Goal: Task Accomplishment & Management: Use online tool/utility

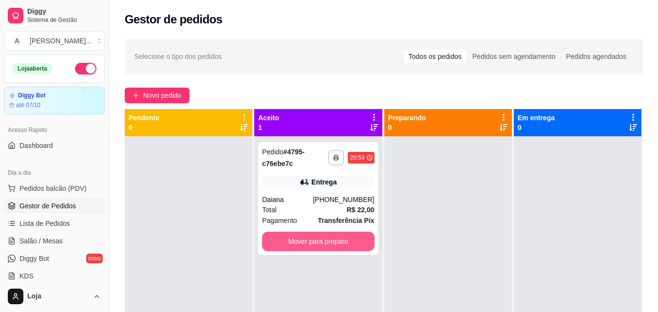
click at [331, 238] on button "Mover para preparo" at bounding box center [318, 241] width 112 height 19
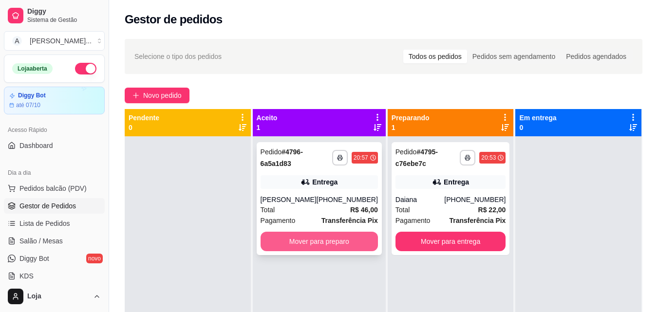
click at [331, 243] on button "Mover para preparo" at bounding box center [318, 241] width 117 height 19
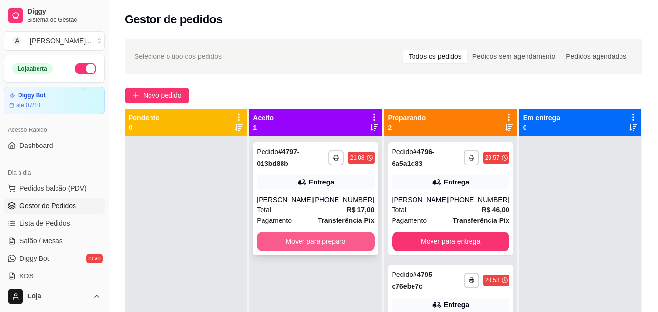
click at [319, 243] on button "Mover para preparo" at bounding box center [315, 241] width 117 height 19
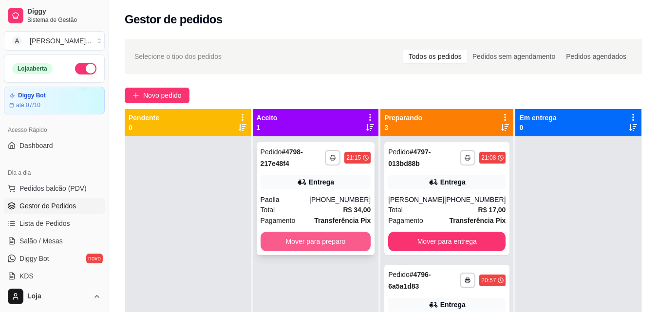
click at [295, 243] on button "Mover para preparo" at bounding box center [315, 241] width 110 height 19
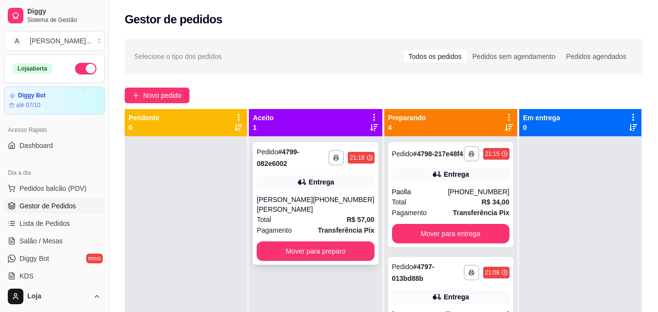
click at [295, 270] on div "**********" at bounding box center [315, 292] width 133 height 312
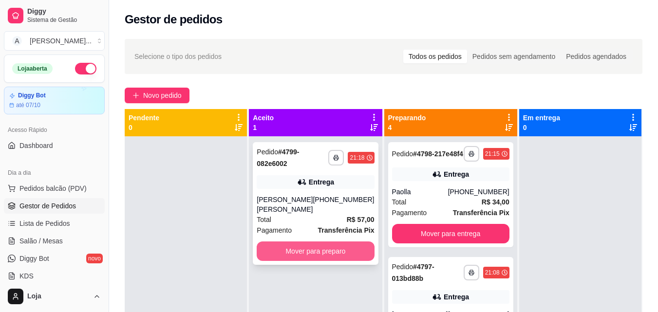
click at [291, 241] on button "Mover para preparo" at bounding box center [315, 250] width 117 height 19
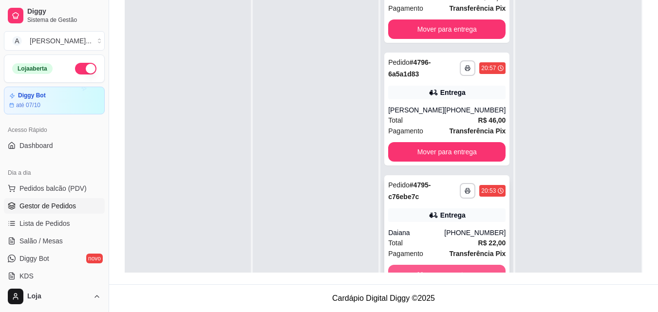
scroll to position [27, 0]
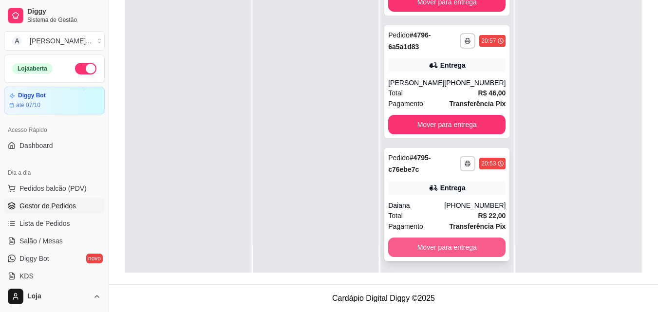
click at [444, 244] on button "Mover para entrega" at bounding box center [446, 247] width 117 height 19
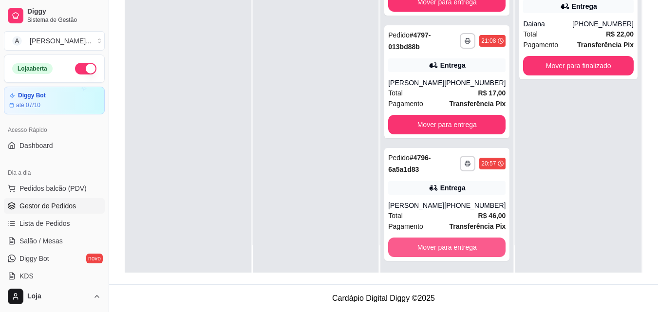
click at [444, 244] on button "Mover para entrega" at bounding box center [446, 247] width 117 height 19
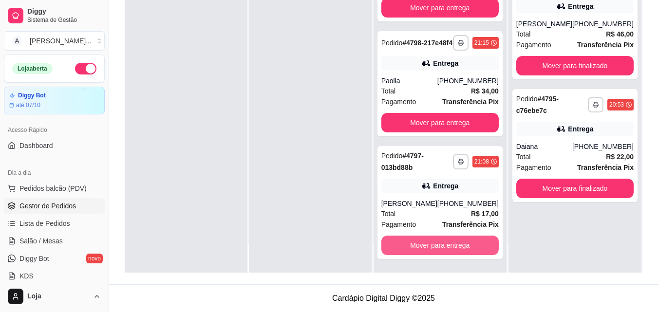
scroll to position [66, 0]
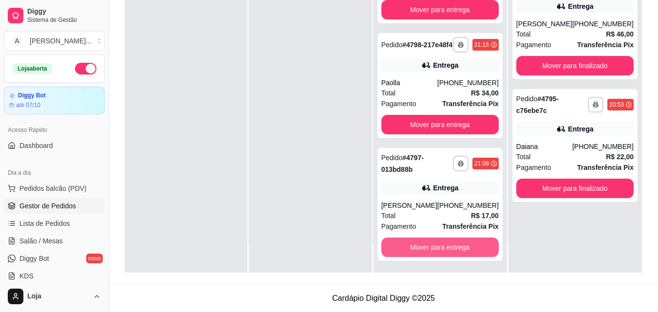
click at [444, 244] on button "Mover para entrega" at bounding box center [439, 247] width 117 height 19
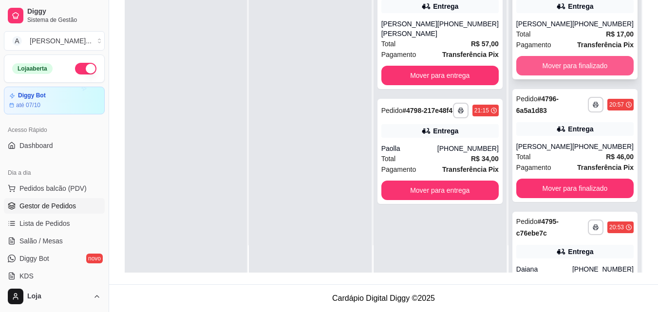
click at [531, 71] on button "Mover para finalizado" at bounding box center [574, 65] width 117 height 19
click at [540, 70] on button "Mover para finalizado" at bounding box center [574, 65] width 117 height 19
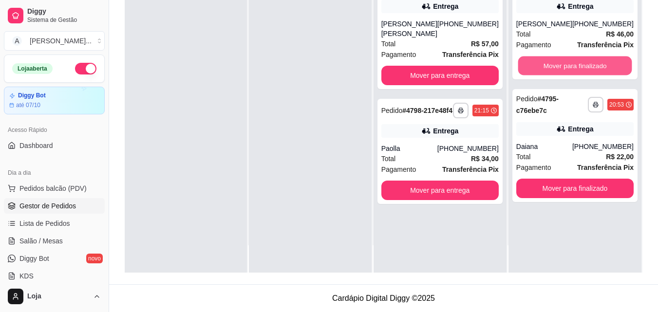
click at [541, 69] on button "Mover para finalizado" at bounding box center [574, 65] width 114 height 19
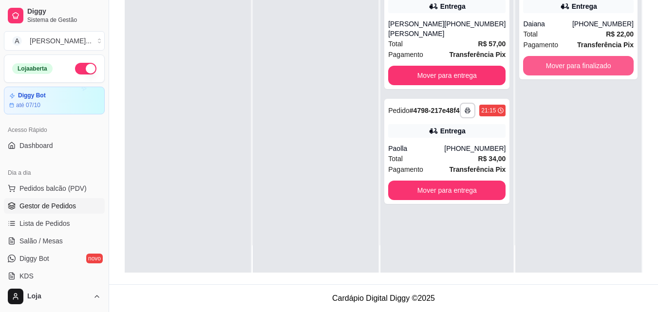
click at [541, 69] on button "Mover para finalizado" at bounding box center [578, 65] width 110 height 19
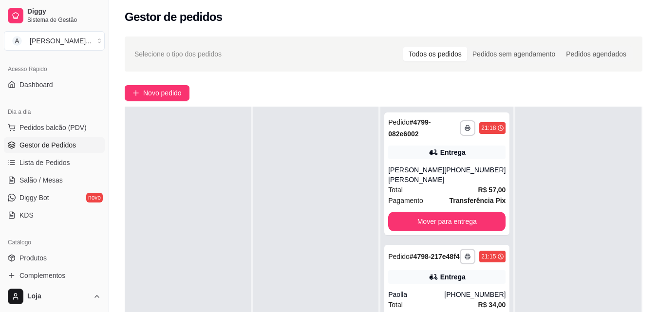
scroll to position [146, 0]
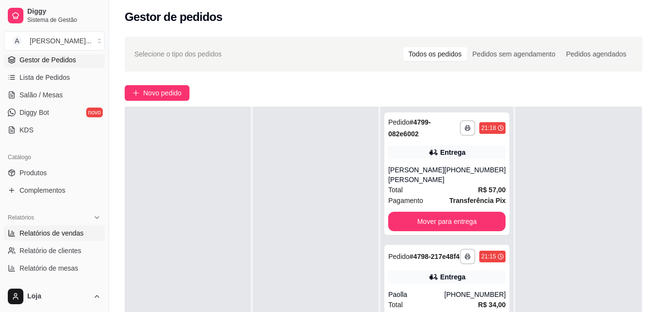
click at [75, 239] on link "Relatórios de vendas" at bounding box center [54, 233] width 101 height 16
select select "ALL"
select select "0"
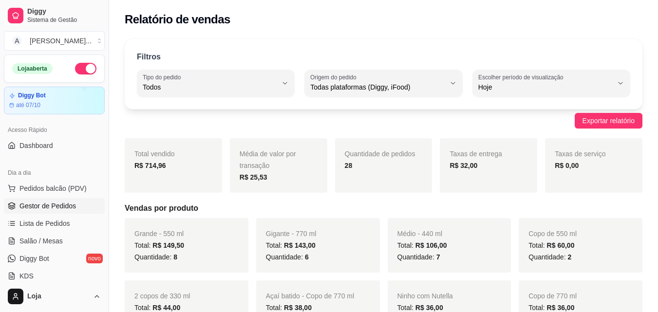
click at [67, 204] on span "Gestor de Pedidos" at bounding box center [47, 206] width 56 height 10
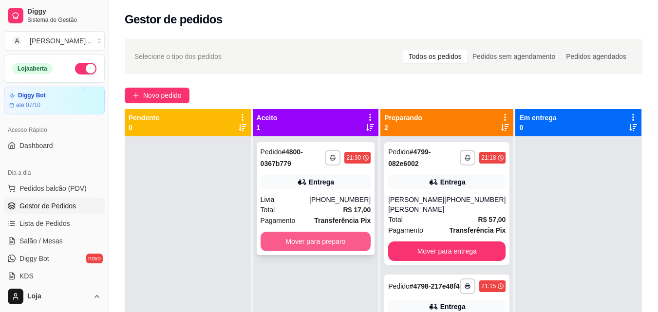
click at [276, 249] on button "Mover para preparo" at bounding box center [315, 241] width 110 height 19
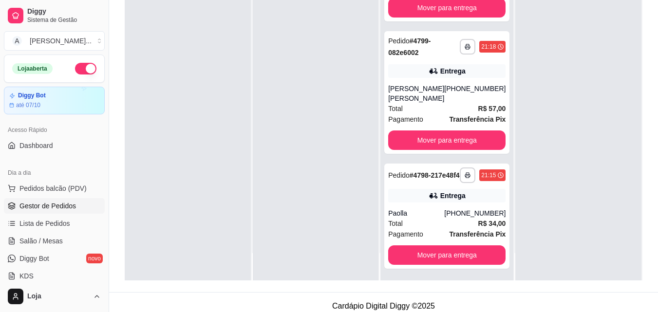
scroll to position [146, 0]
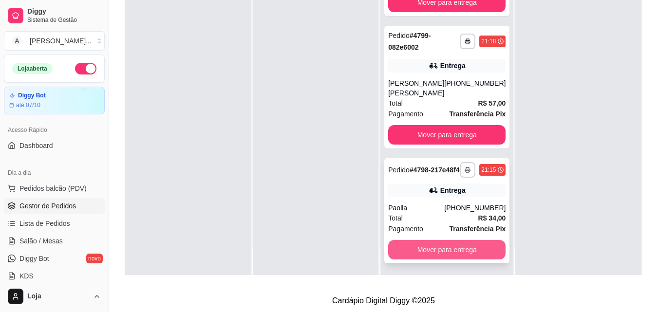
click at [409, 244] on button "Mover para entrega" at bounding box center [446, 249] width 117 height 19
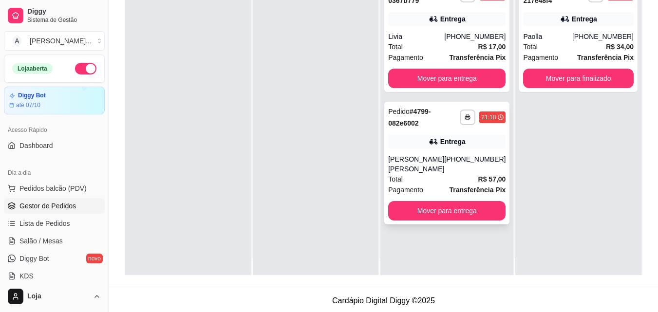
scroll to position [0, 0]
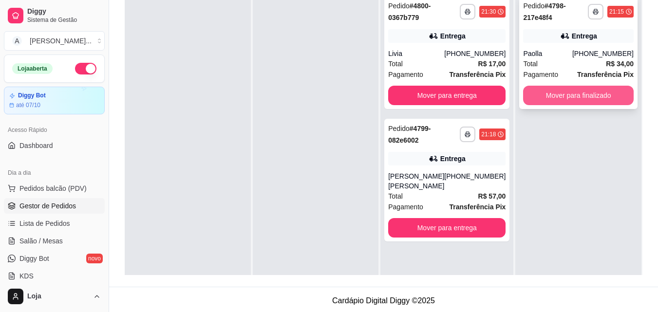
click at [585, 98] on button "Mover para finalizado" at bounding box center [578, 95] width 110 height 19
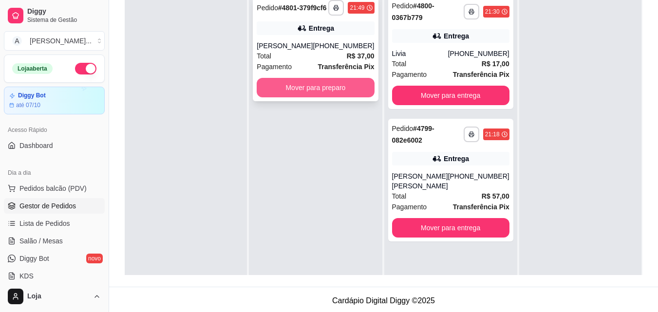
click at [341, 96] on button "Mover para preparo" at bounding box center [315, 87] width 117 height 19
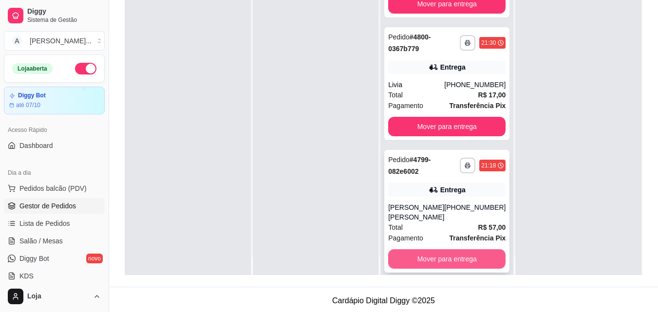
scroll to position [27, 0]
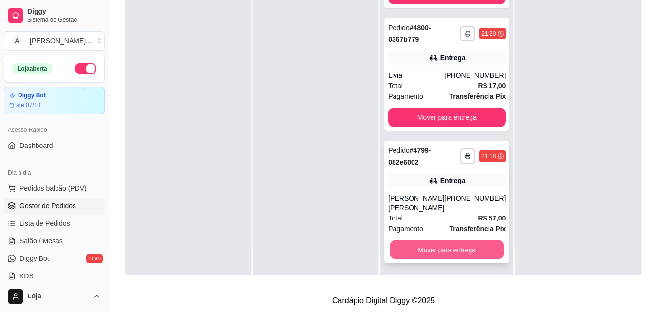
click at [424, 244] on button "Mover para entrega" at bounding box center [447, 249] width 114 height 19
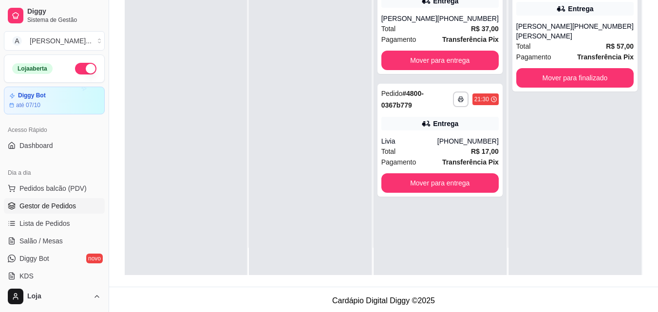
scroll to position [0, 0]
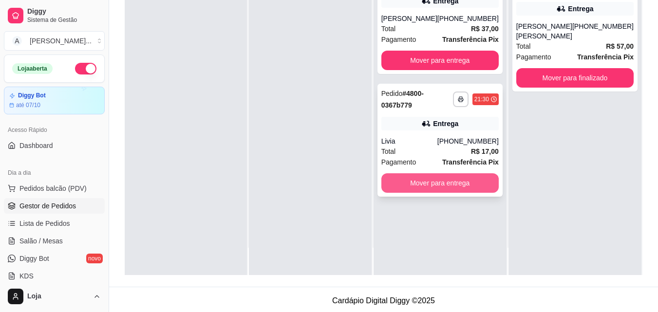
click at [446, 193] on button "Mover para entrega" at bounding box center [439, 182] width 117 height 19
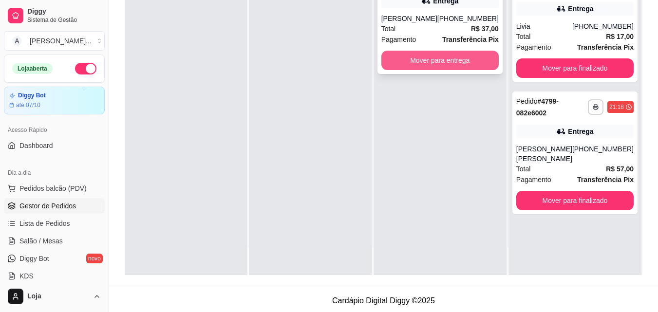
click at [430, 70] on button "Mover para entrega" at bounding box center [439, 60] width 117 height 19
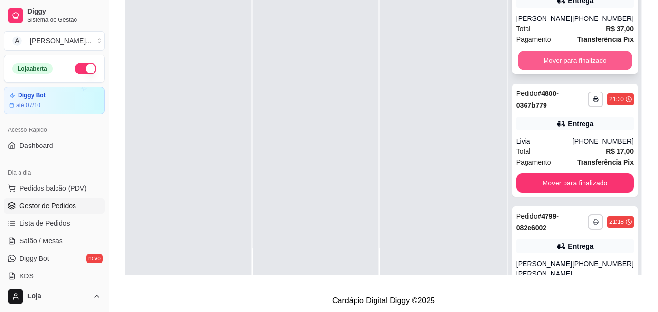
click at [538, 69] on button "Mover para finalizado" at bounding box center [574, 60] width 114 height 19
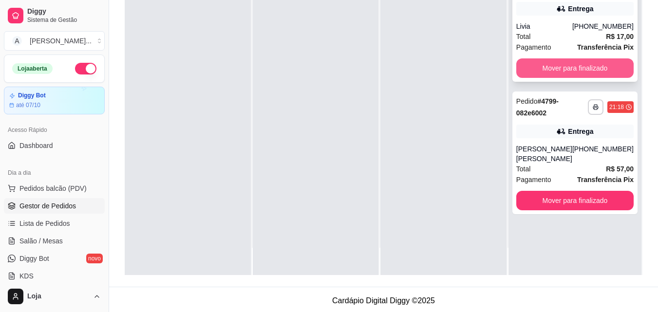
click at [539, 69] on button "Mover para finalizado" at bounding box center [574, 67] width 117 height 19
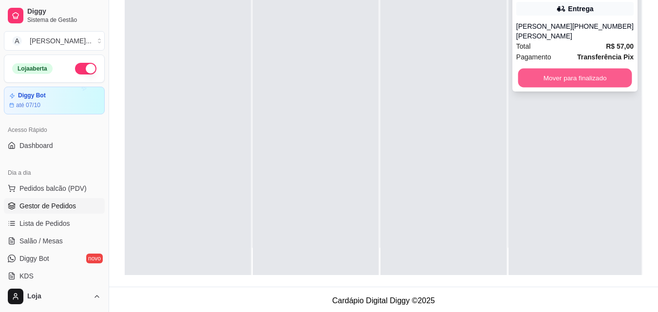
click at [539, 74] on button "Mover para finalizado" at bounding box center [574, 78] width 114 height 19
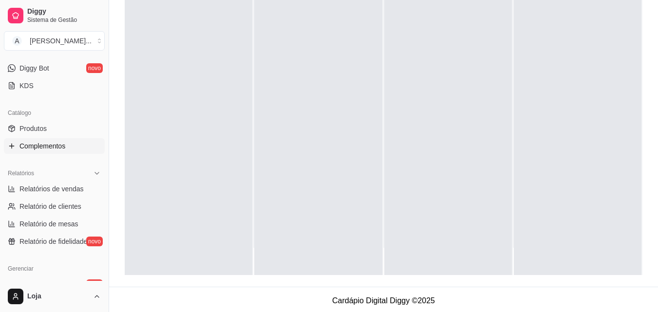
scroll to position [195, 0]
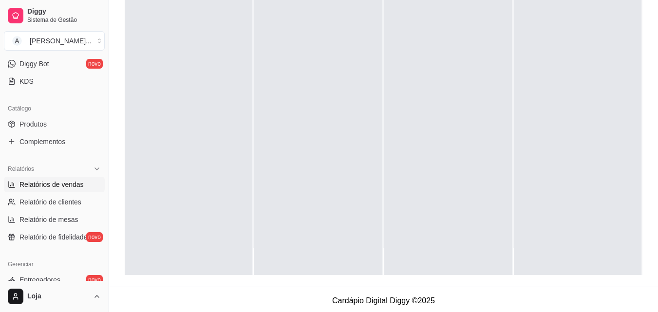
click at [74, 182] on span "Relatórios de vendas" at bounding box center [51, 185] width 64 height 10
select select "ALL"
select select "0"
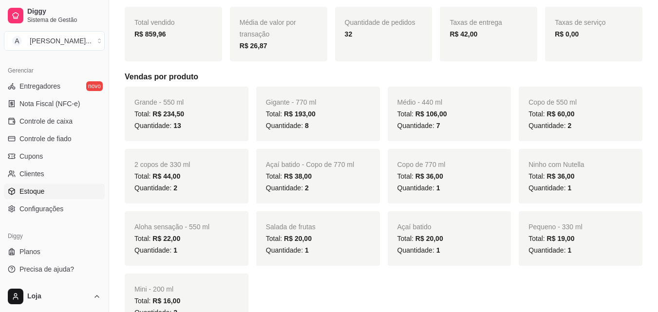
scroll to position [195, 0]
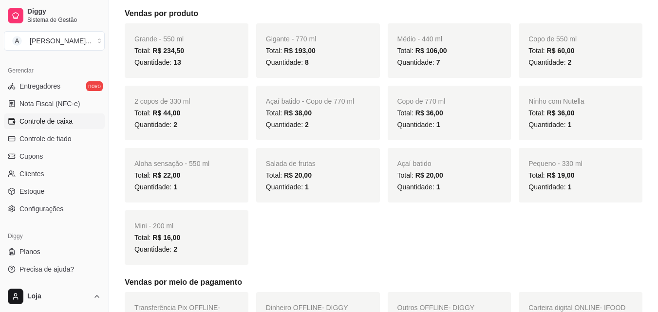
click at [62, 119] on span "Controle de caixa" at bounding box center [45, 121] width 53 height 10
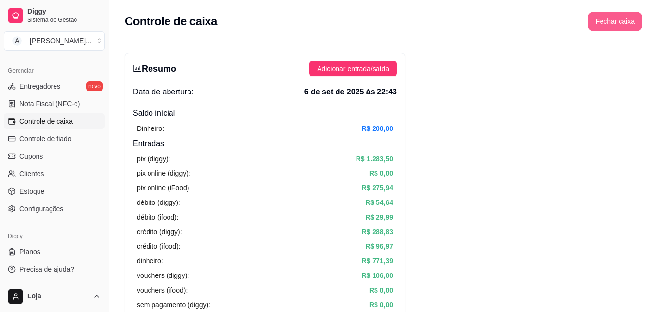
click at [619, 24] on button "Fechar caixa" at bounding box center [615, 21] width 55 height 19
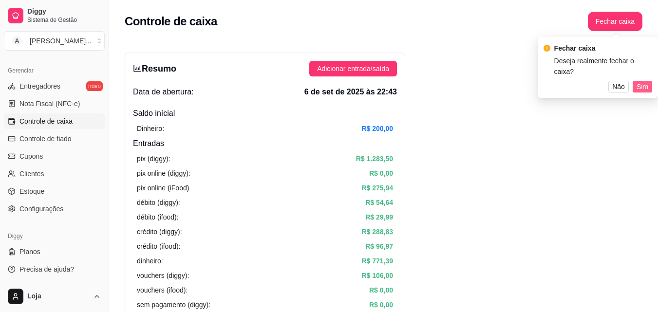
click at [645, 81] on span "Sim" at bounding box center [642, 86] width 12 height 11
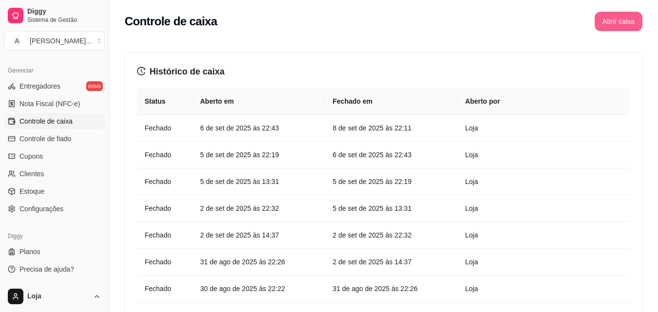
click at [618, 20] on button "Abrir caixa" at bounding box center [618, 21] width 48 height 19
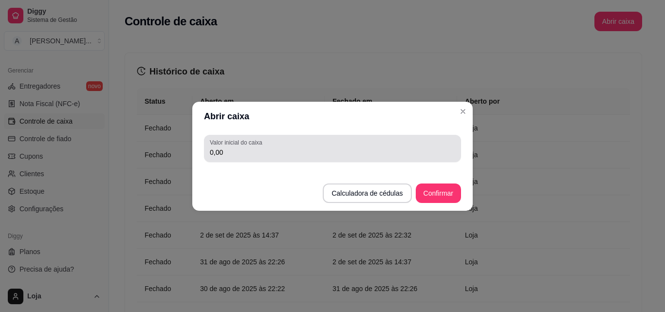
click at [363, 158] on div "0,00" at bounding box center [332, 148] width 245 height 19
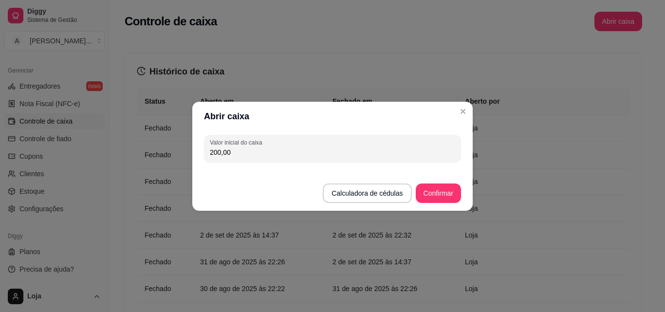
type input "200,00"
click at [466, 195] on footer "Calculadora de cédulas Confirmar" at bounding box center [332, 188] width 280 height 45
click at [454, 191] on button "Confirmar" at bounding box center [438, 193] width 44 height 19
